Goal: Check status: Check status

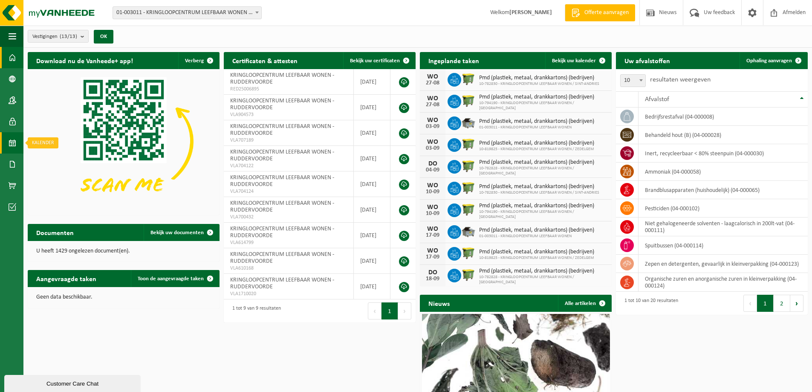
click at [9, 143] on span at bounding box center [13, 142] width 8 height 21
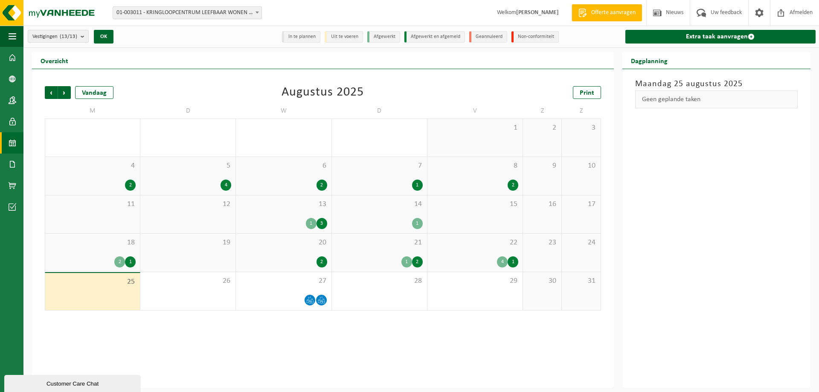
click at [321, 223] on div "3" at bounding box center [321, 223] width 11 height 11
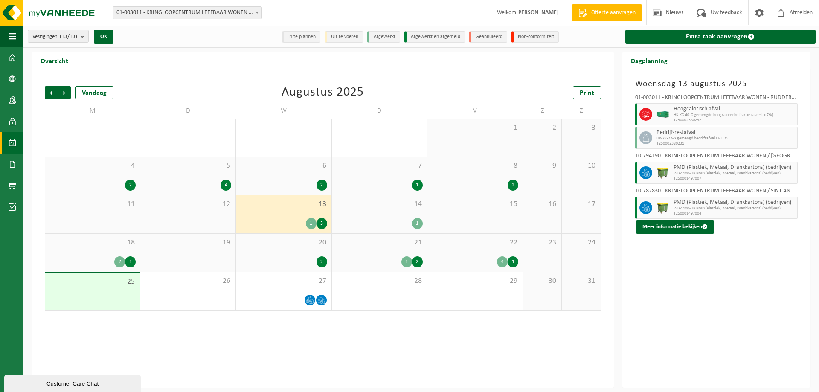
click at [418, 224] on div "1" at bounding box center [417, 223] width 11 height 11
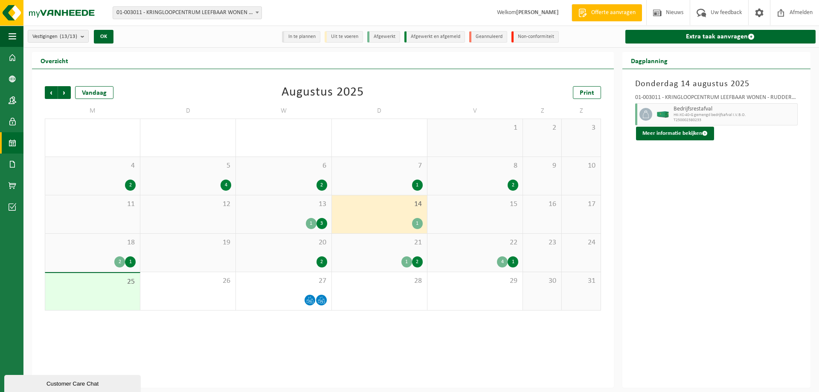
click at [313, 223] on div "1" at bounding box center [311, 223] width 11 height 11
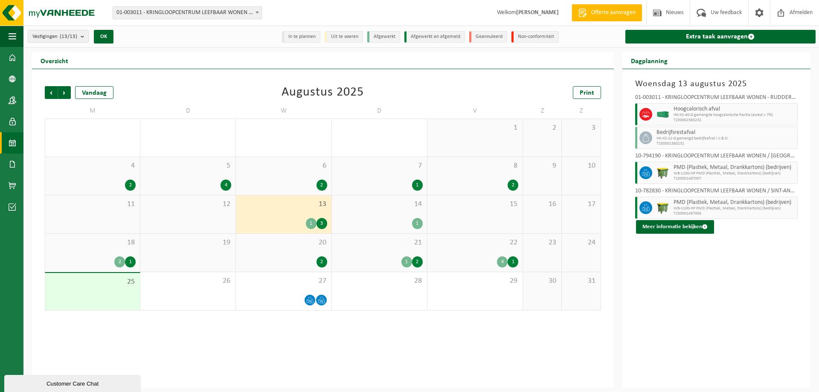
click at [416, 222] on div "1" at bounding box center [417, 223] width 11 height 11
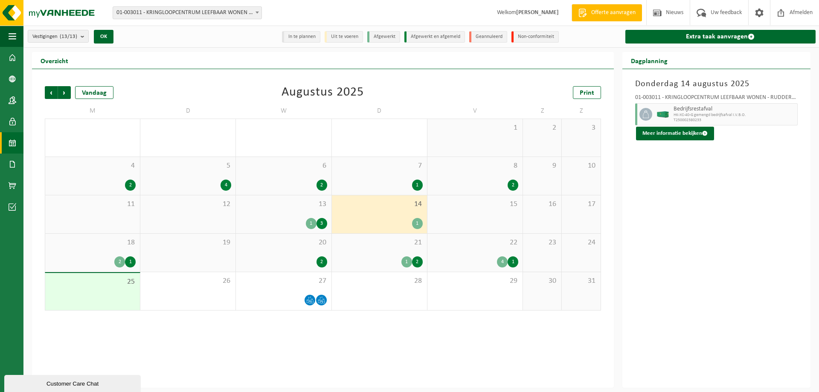
click at [129, 263] on div "1" at bounding box center [130, 261] width 11 height 11
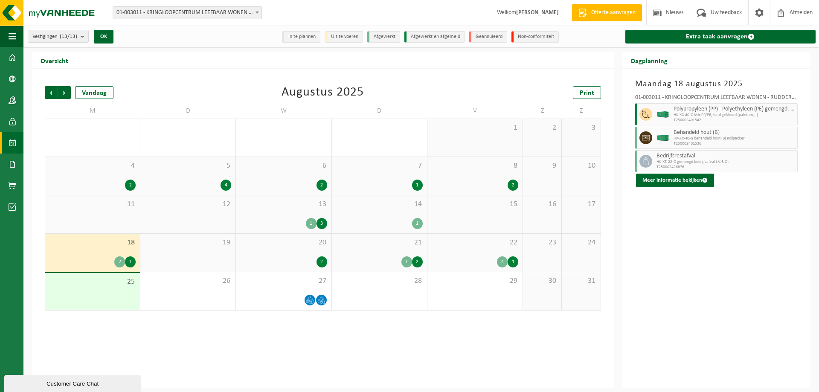
click at [319, 261] on div "2" at bounding box center [321, 261] width 11 height 11
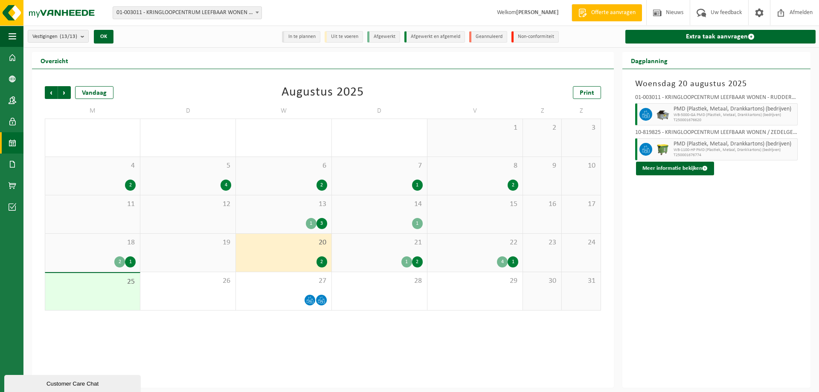
click at [417, 259] on div "2" at bounding box center [417, 261] width 11 height 11
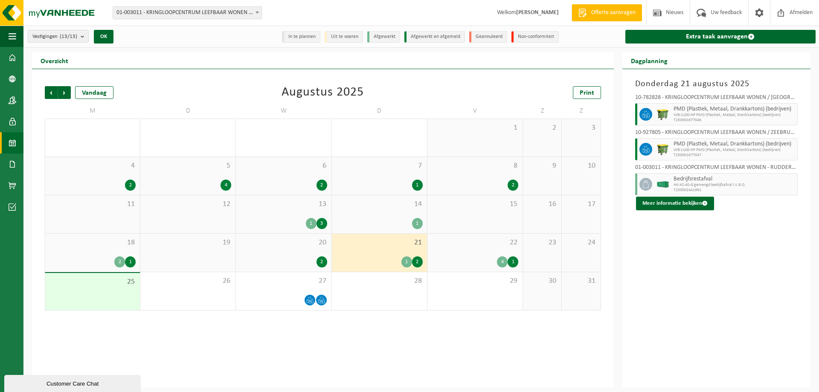
click at [513, 262] on div "1" at bounding box center [512, 261] width 11 height 11
